Goal: Navigation & Orientation: Find specific page/section

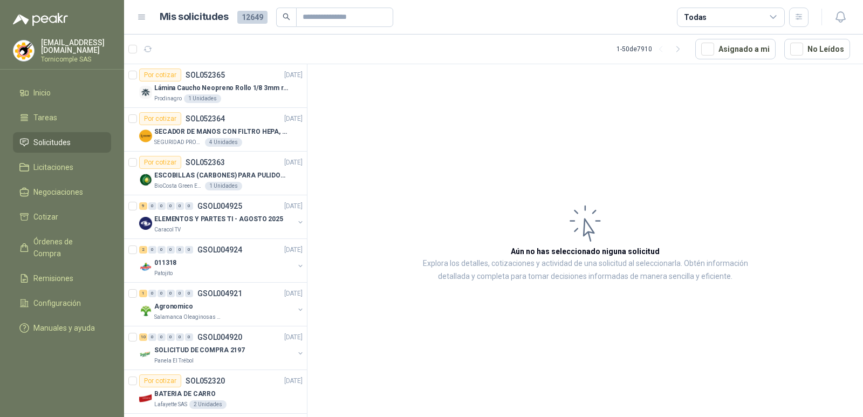
click at [259, 131] on p "SECADOR DE MANOS CON FILTRO HEPA, SECADO RAPIDO" at bounding box center [221, 132] width 134 height 10
click at [230, 89] on p "Lámina Caucho Neopreno Rollo 1/8 3mm rollo x 10M" at bounding box center [221, 88] width 134 height 10
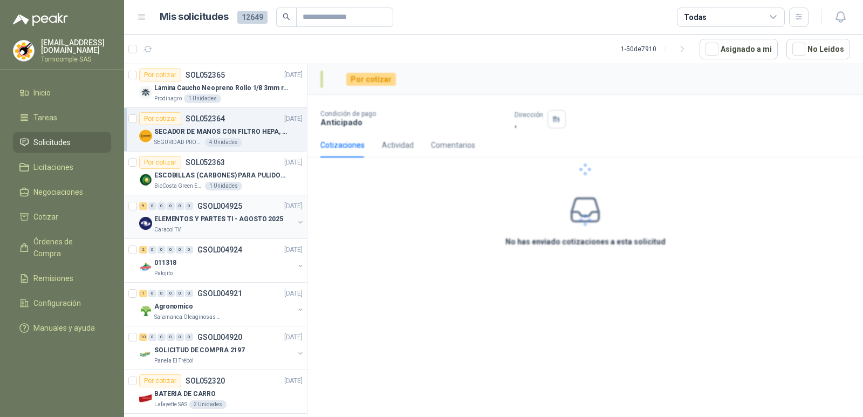
click at [255, 211] on div "9 0 0 0 0 0 GSOL004925 [DATE]" at bounding box center [222, 206] width 166 height 13
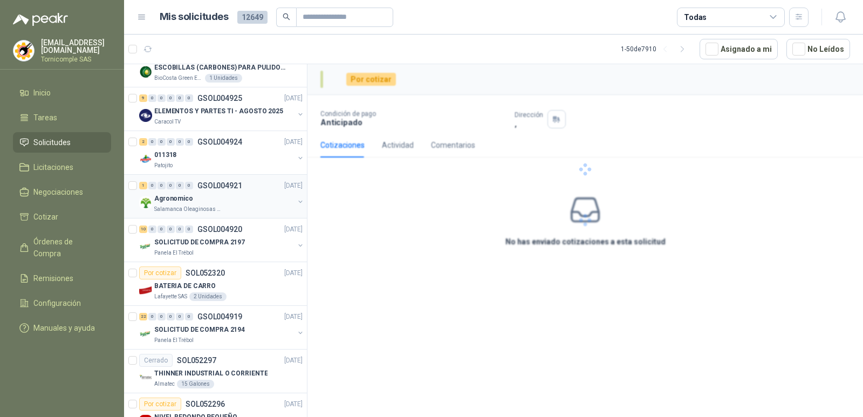
click at [257, 210] on div "Salamanca Oleaginosas SAS" at bounding box center [224, 209] width 140 height 9
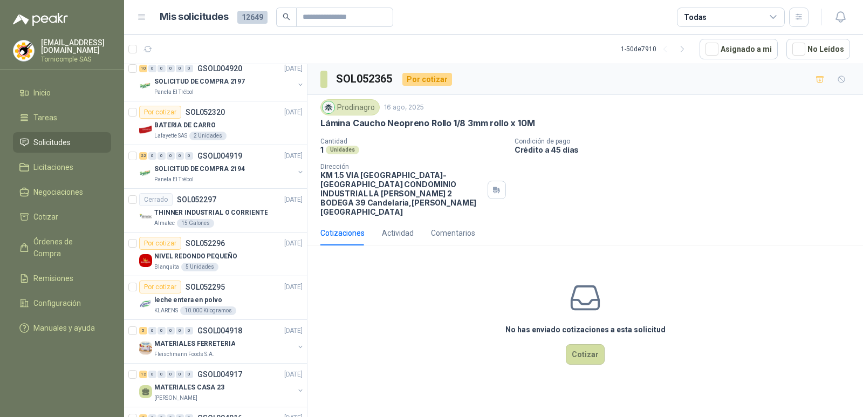
click at [257, 210] on p "THINNER INDUSTRIAL O CORRIENTE" at bounding box center [210, 213] width 113 height 10
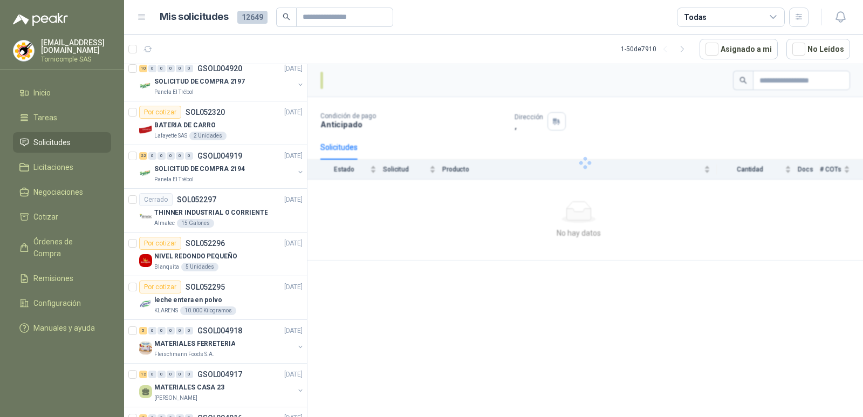
scroll to position [270, 0]
